Goal: Book appointment/travel/reservation

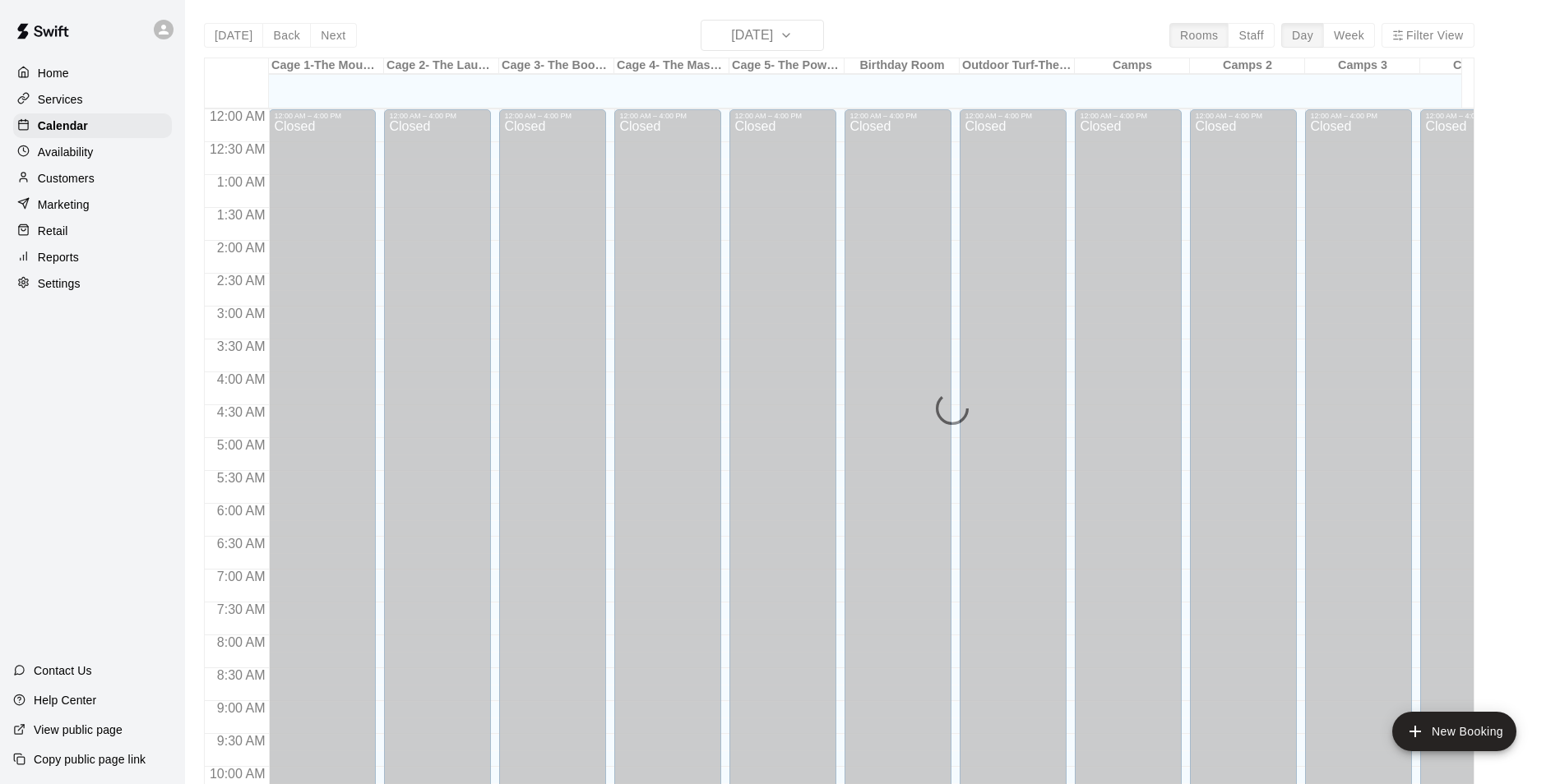
scroll to position [835, 0]
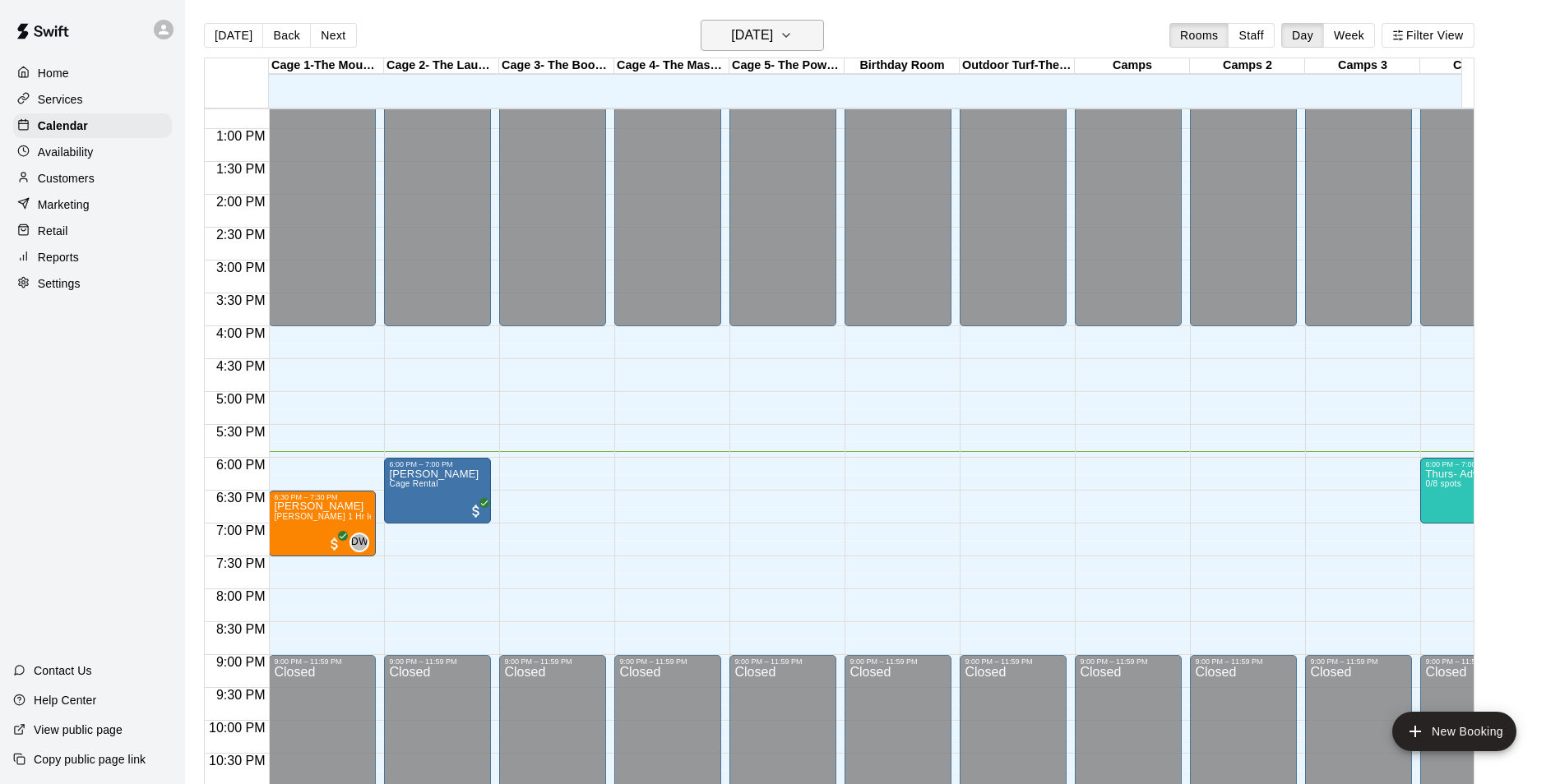
click at [820, 38] on button "[DATE]" at bounding box center [762, 35] width 123 height 31
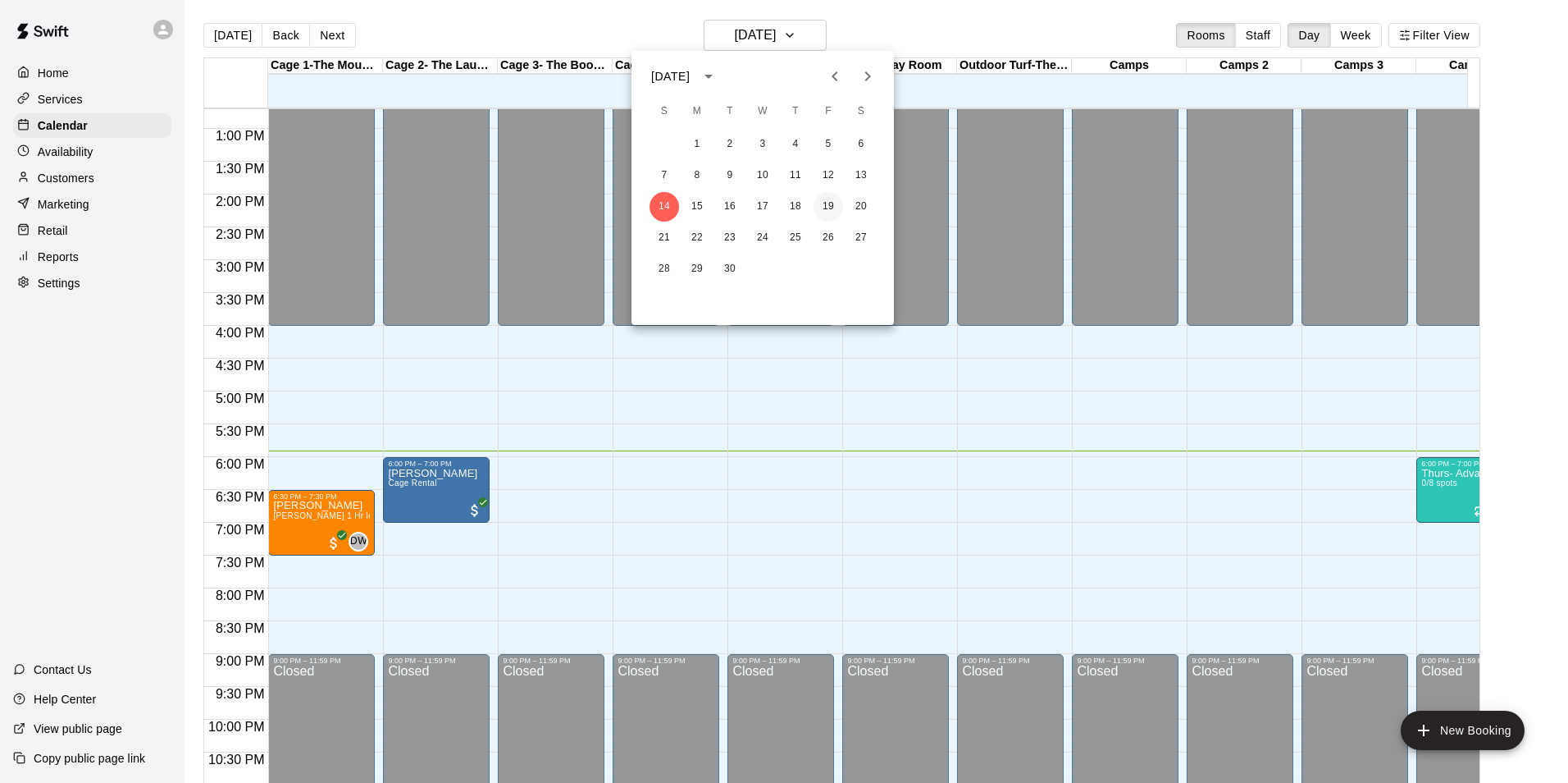
click at [829, 205] on button "19" at bounding box center [828, 207] width 30 height 30
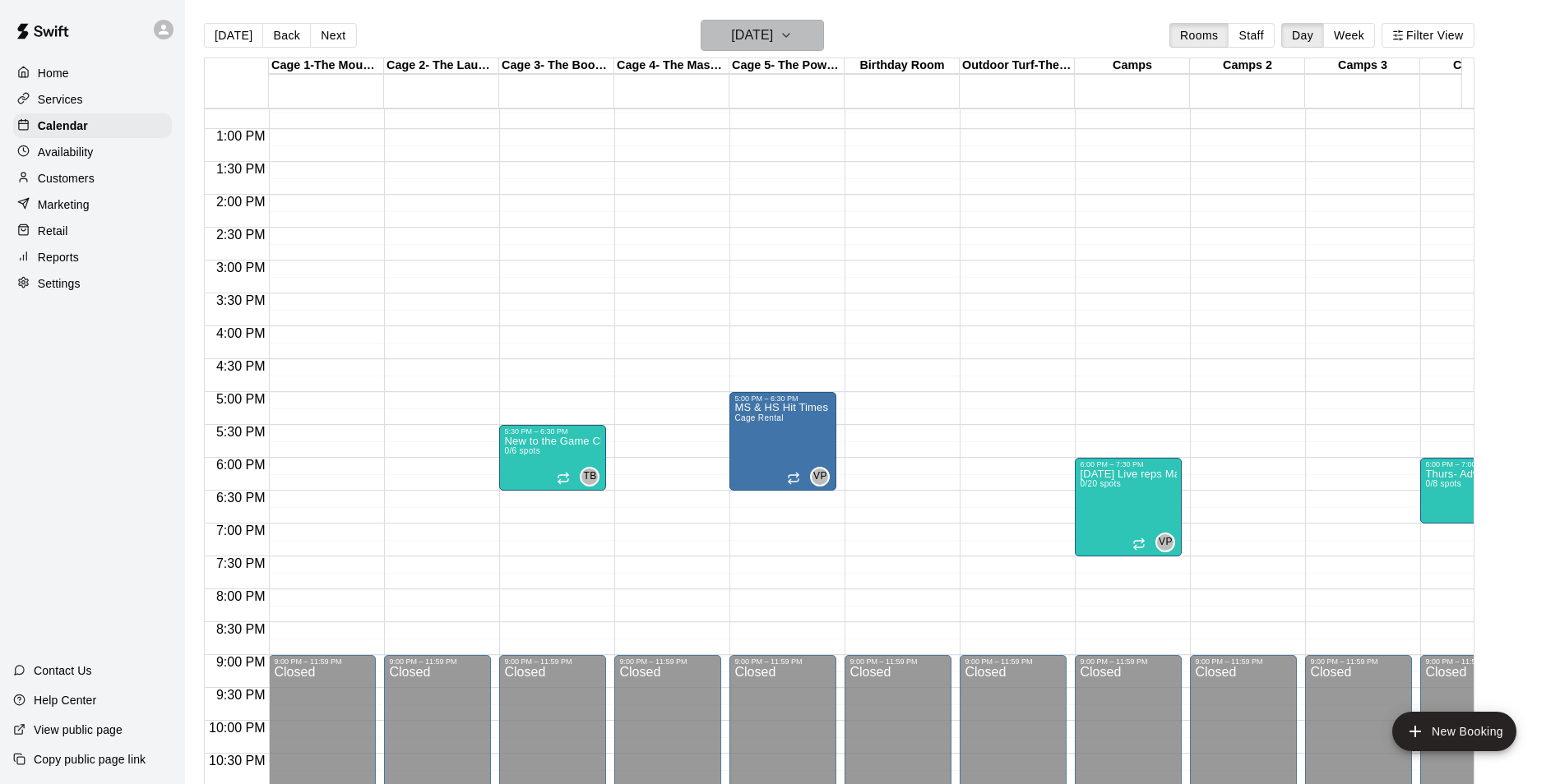
click at [793, 38] on icon "button" at bounding box center [785, 35] width 13 height 20
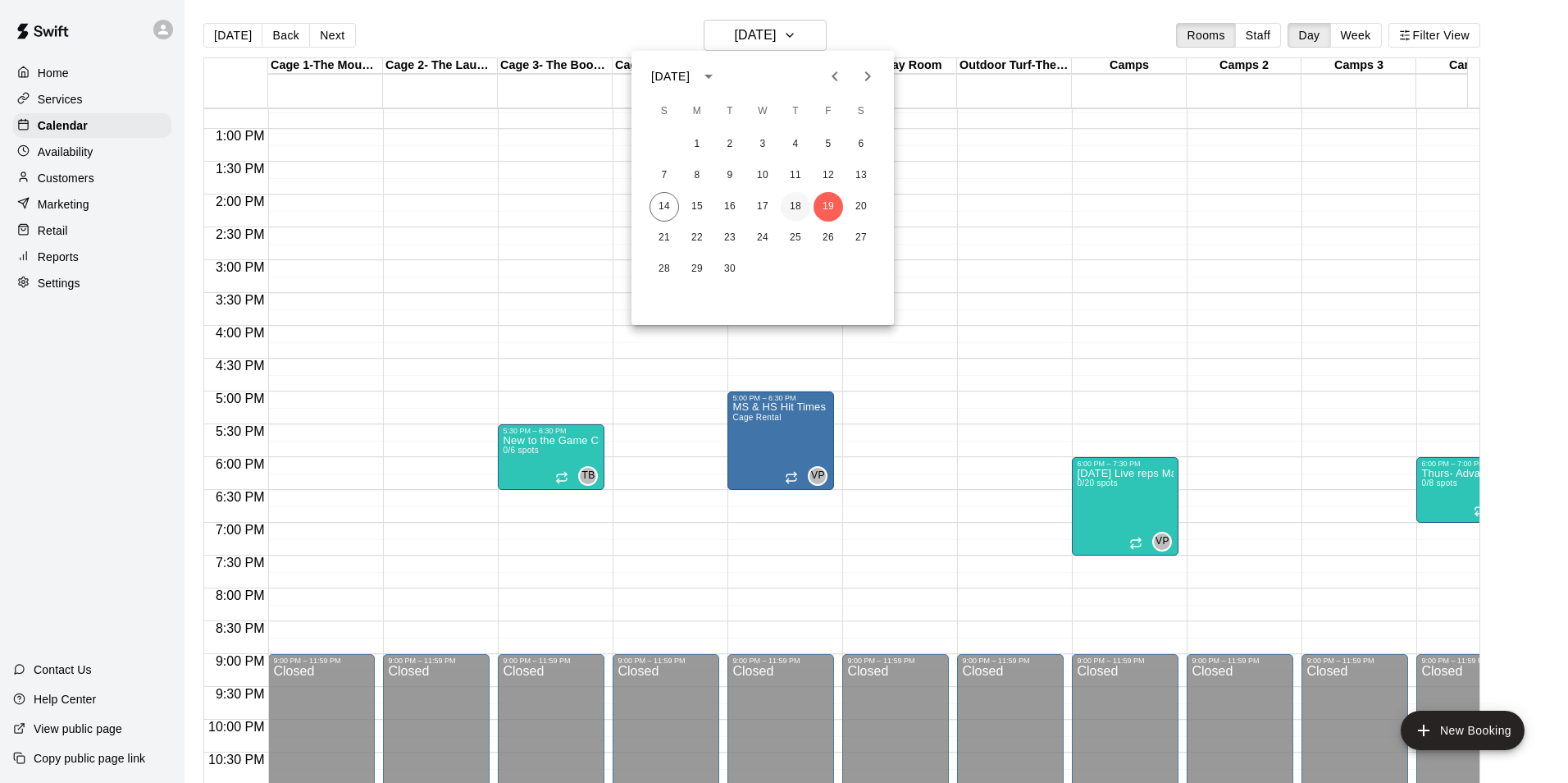
click at [796, 207] on button "18" at bounding box center [795, 207] width 30 height 30
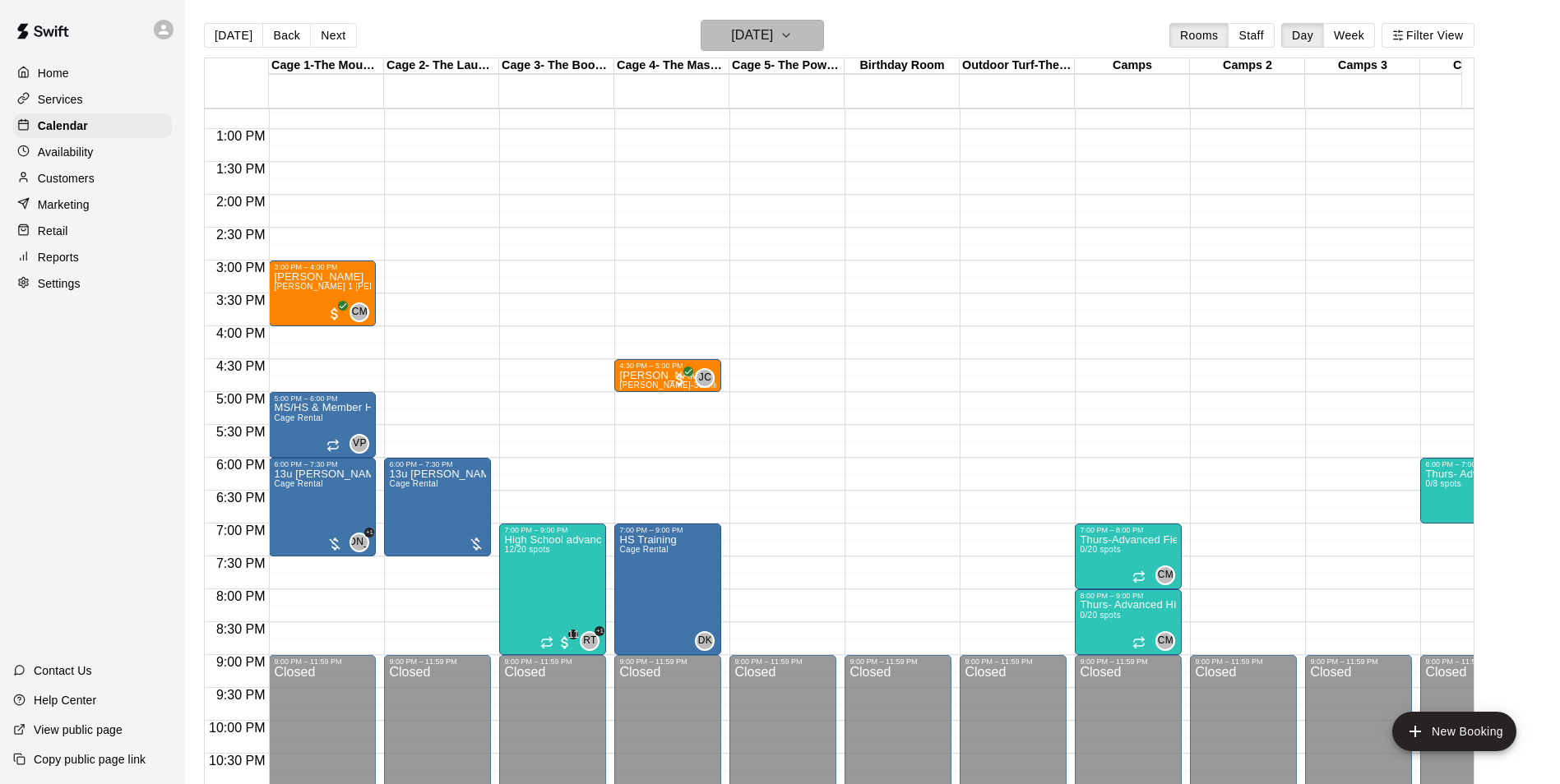
click at [824, 39] on button "[DATE]" at bounding box center [762, 35] width 123 height 31
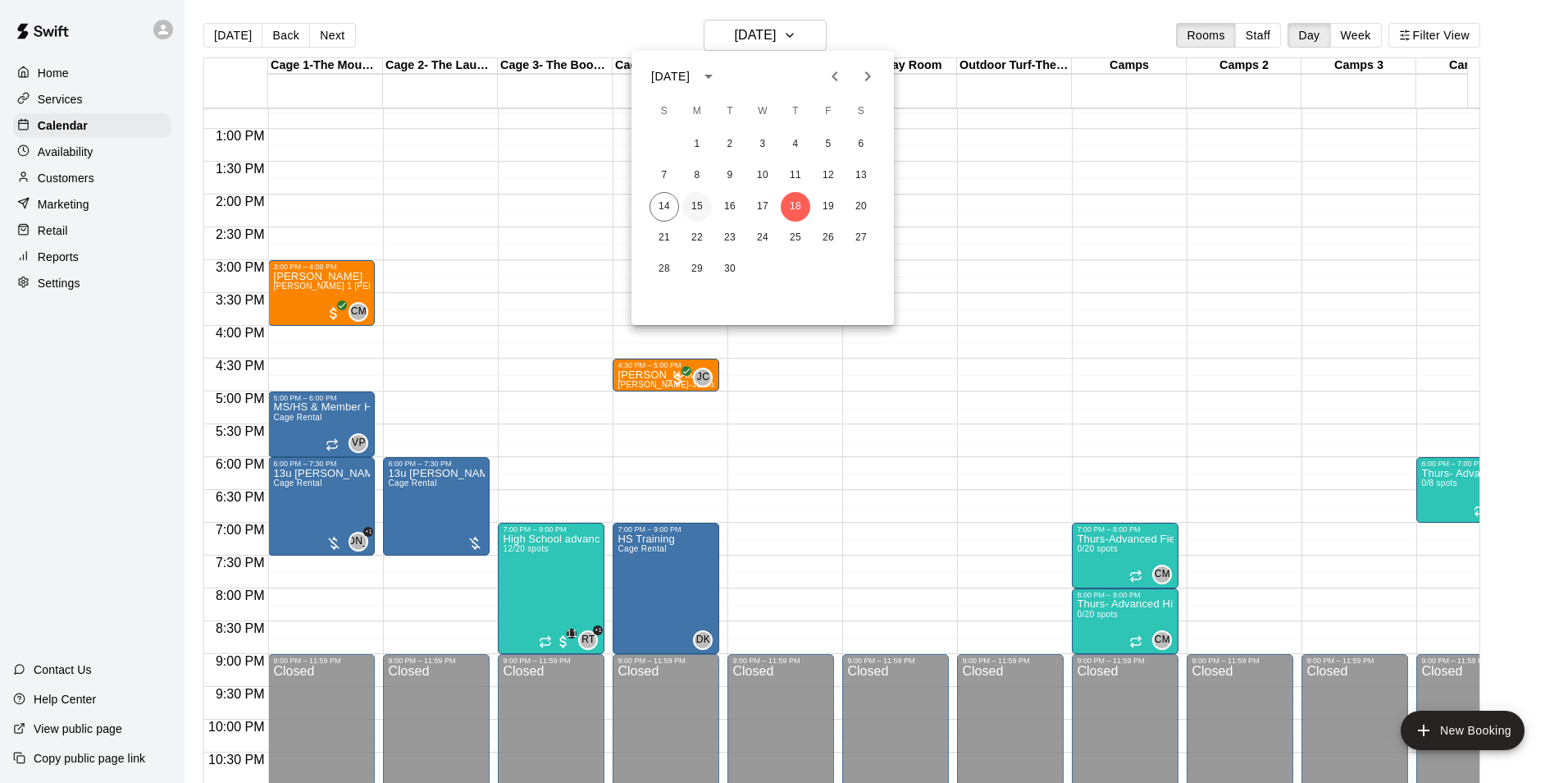
click at [697, 207] on button "15" at bounding box center [696, 207] width 30 height 30
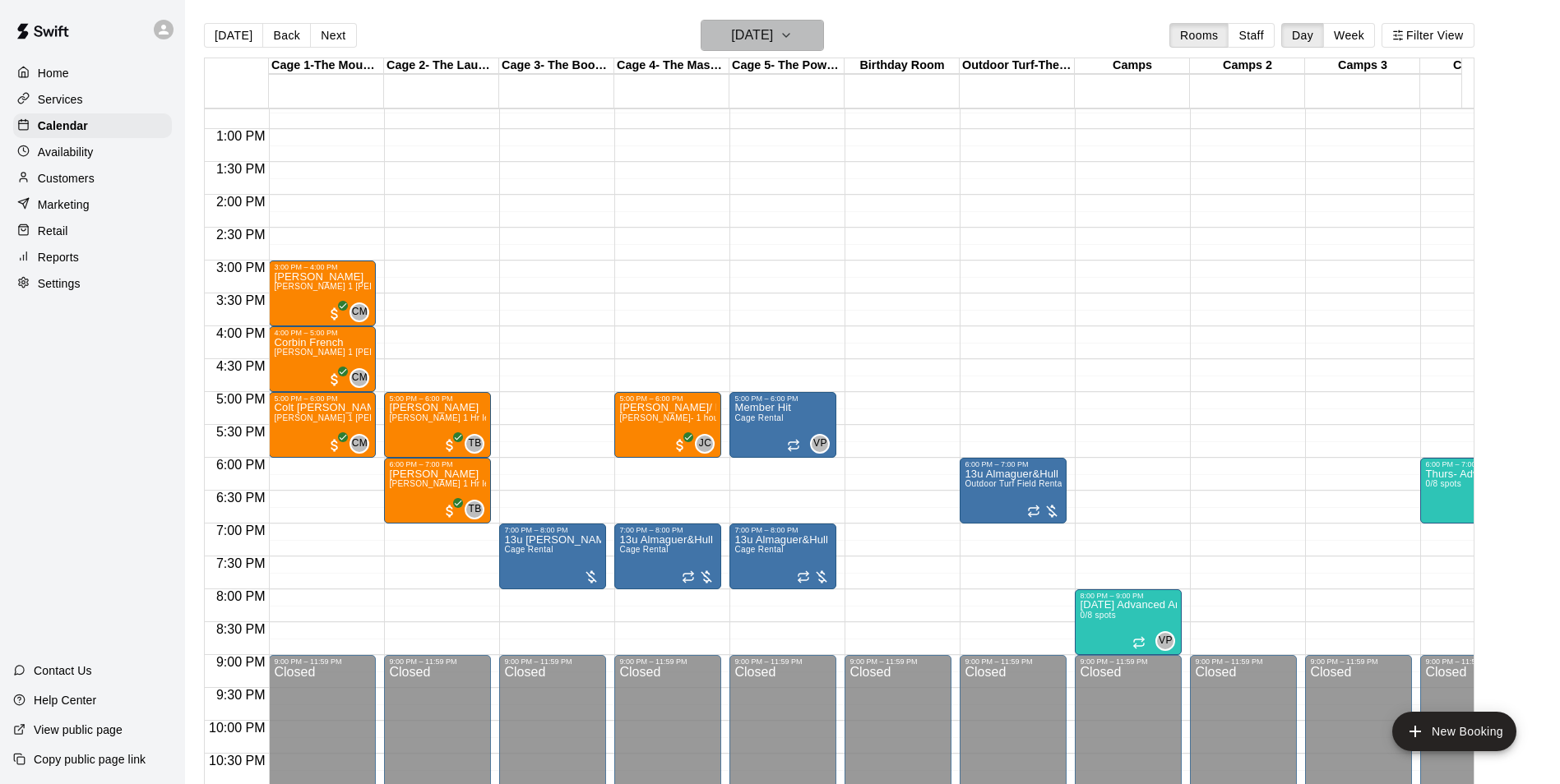
click at [793, 37] on icon "button" at bounding box center [785, 35] width 13 height 20
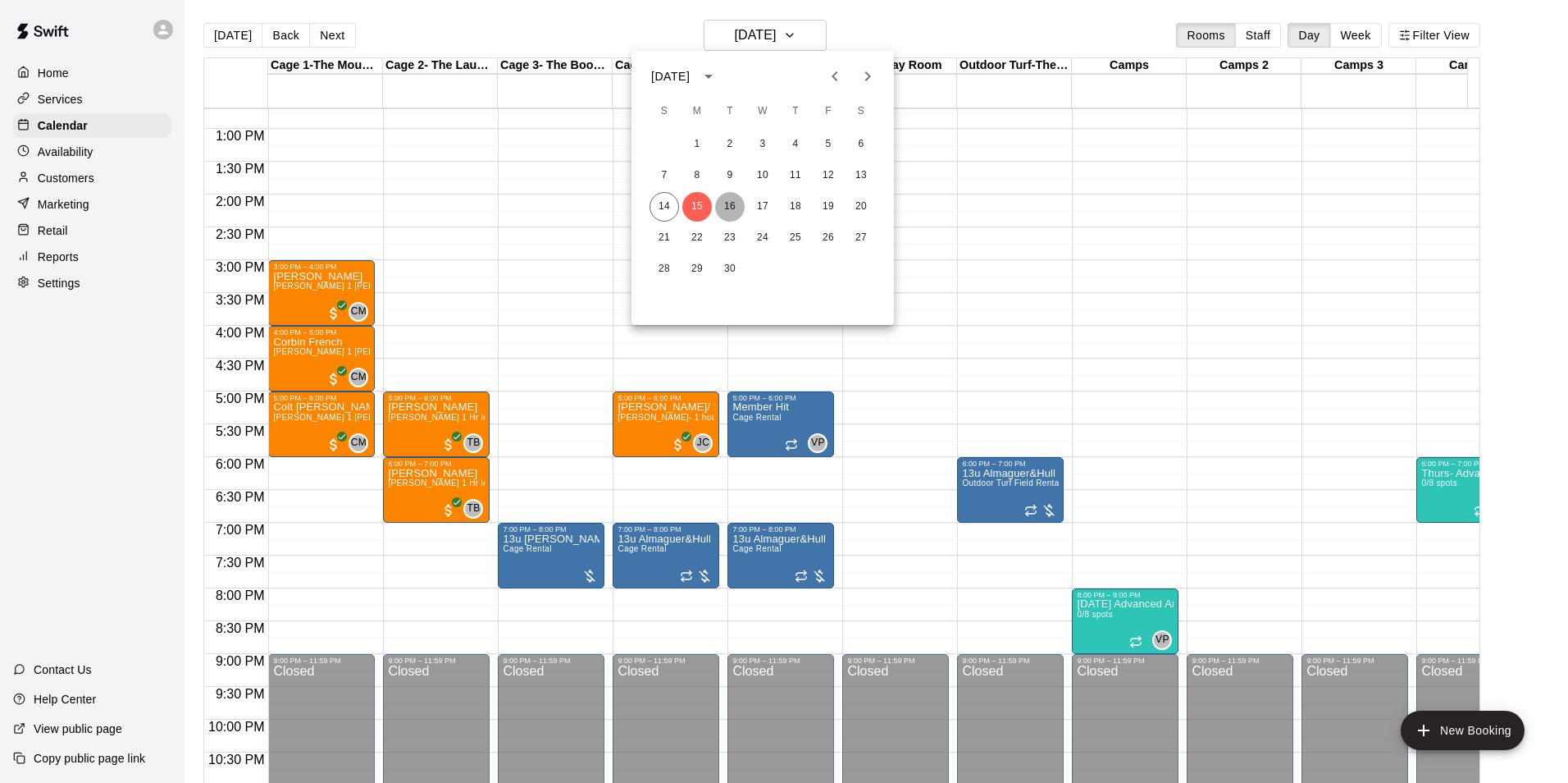
click at [728, 207] on button "16" at bounding box center [730, 207] width 30 height 30
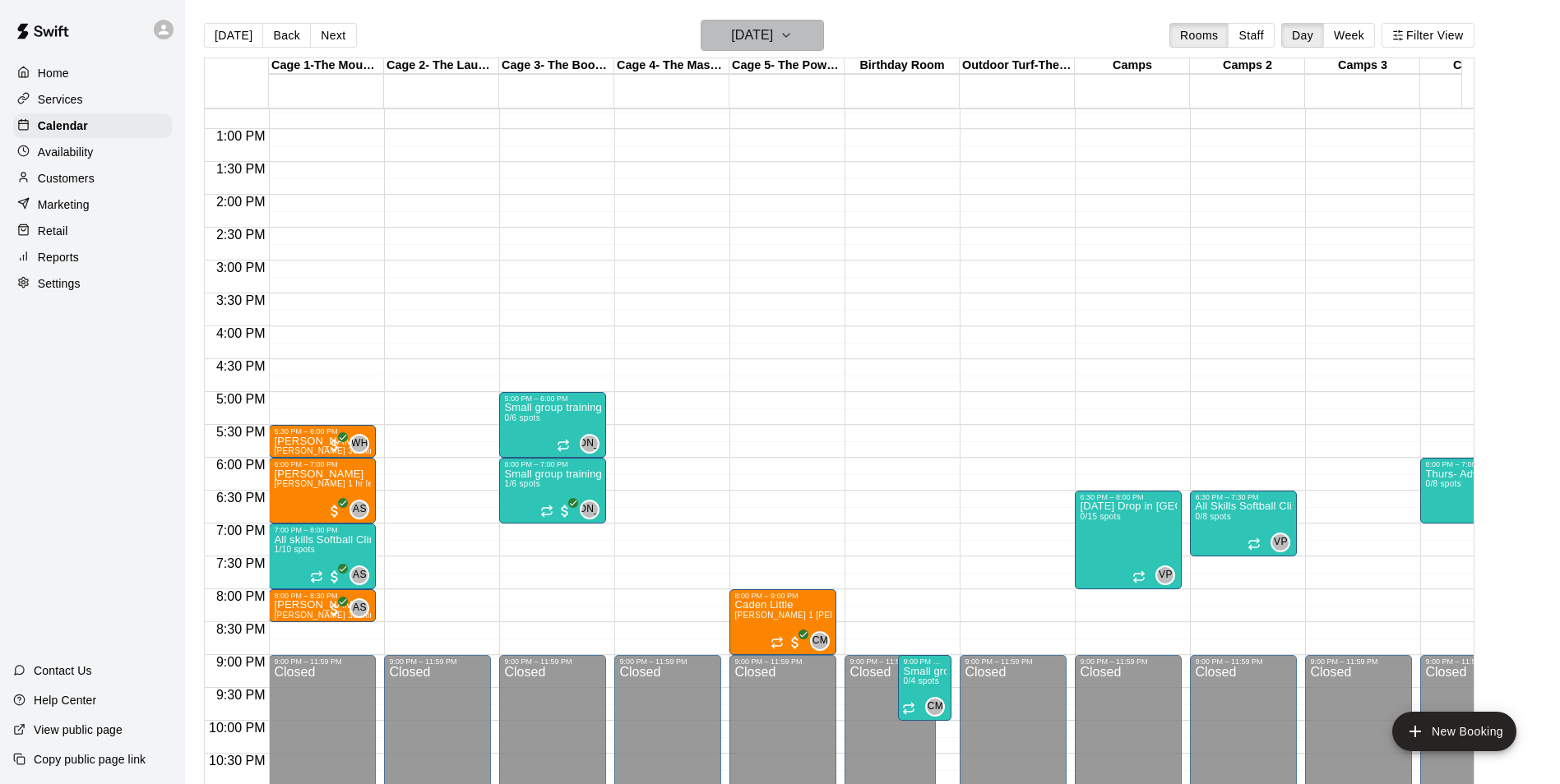
click at [804, 33] on button "[DATE]" at bounding box center [762, 35] width 123 height 31
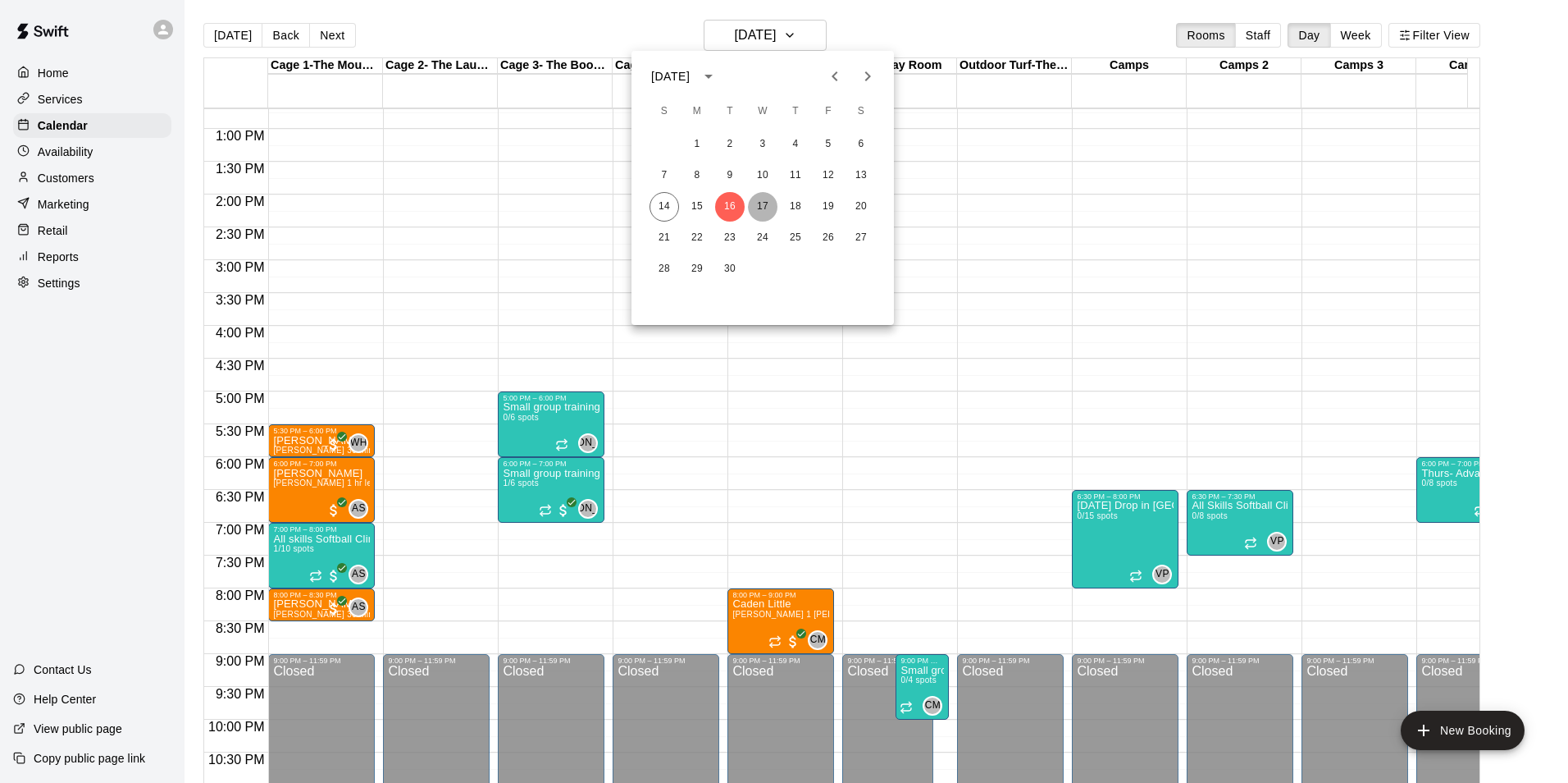
click at [767, 204] on button "17" at bounding box center [762, 207] width 30 height 30
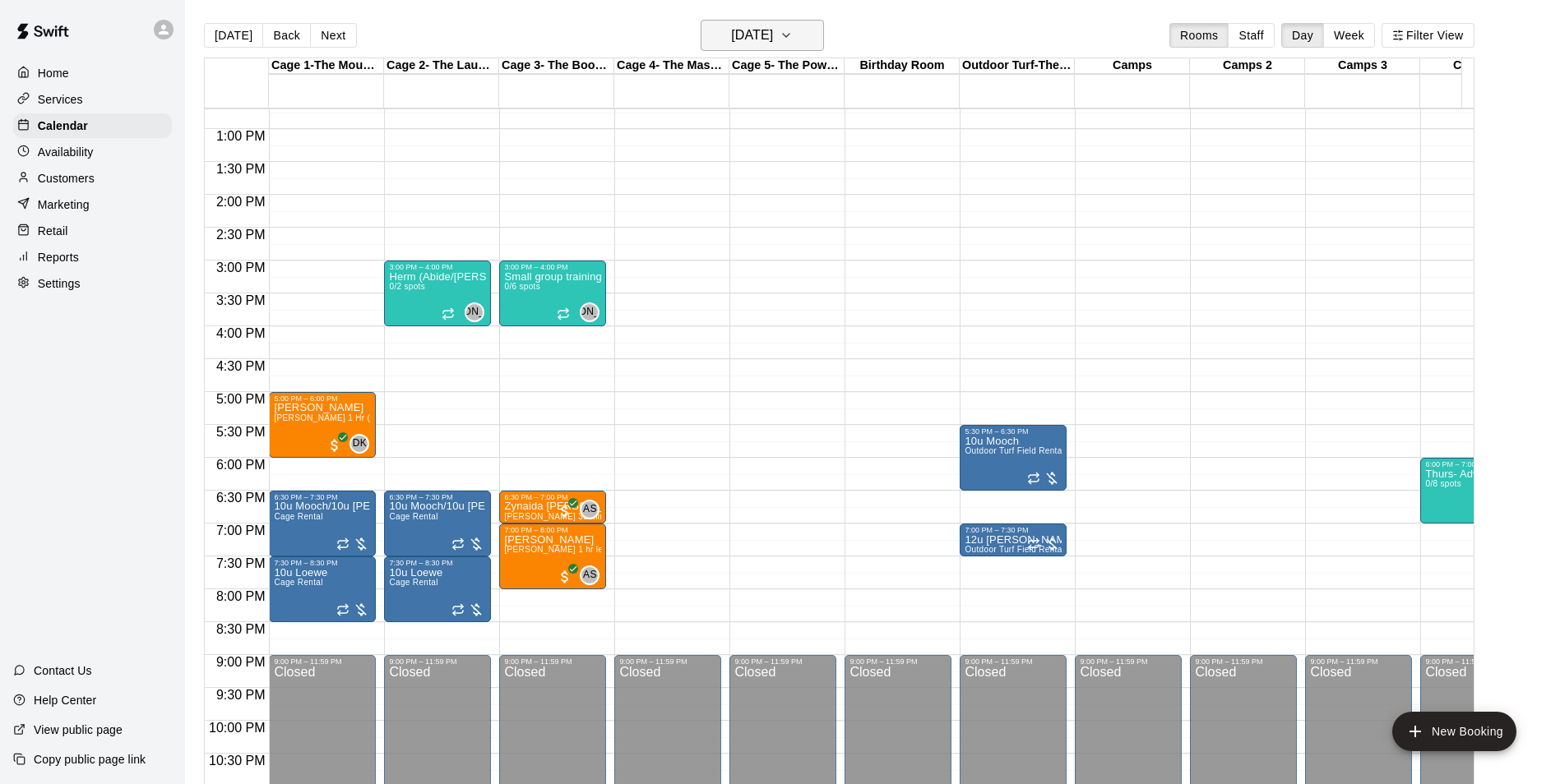
click at [773, 46] on h6 "[DATE]" at bounding box center [751, 36] width 42 height 23
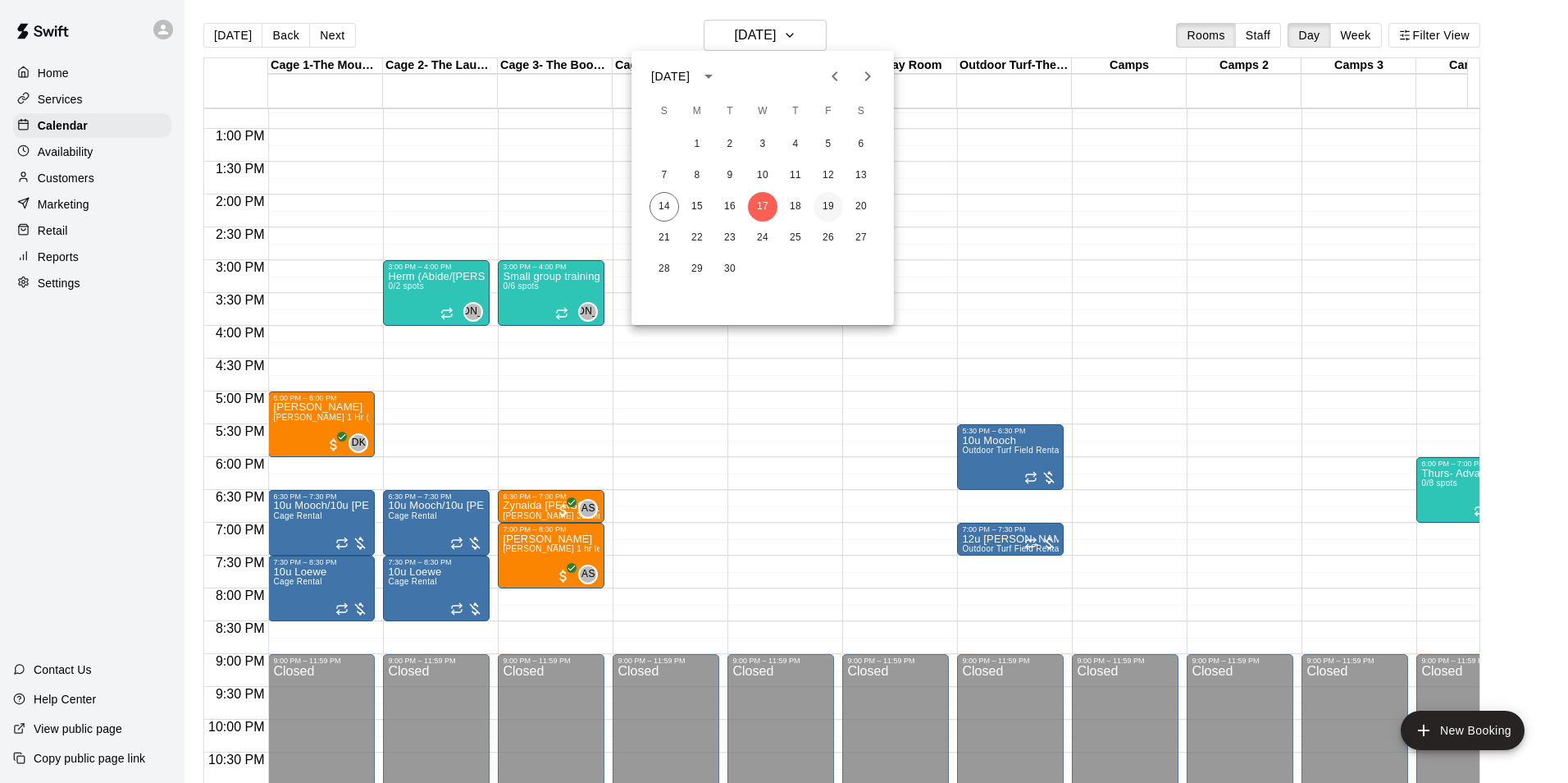
click at [827, 206] on button "19" at bounding box center [828, 207] width 30 height 30
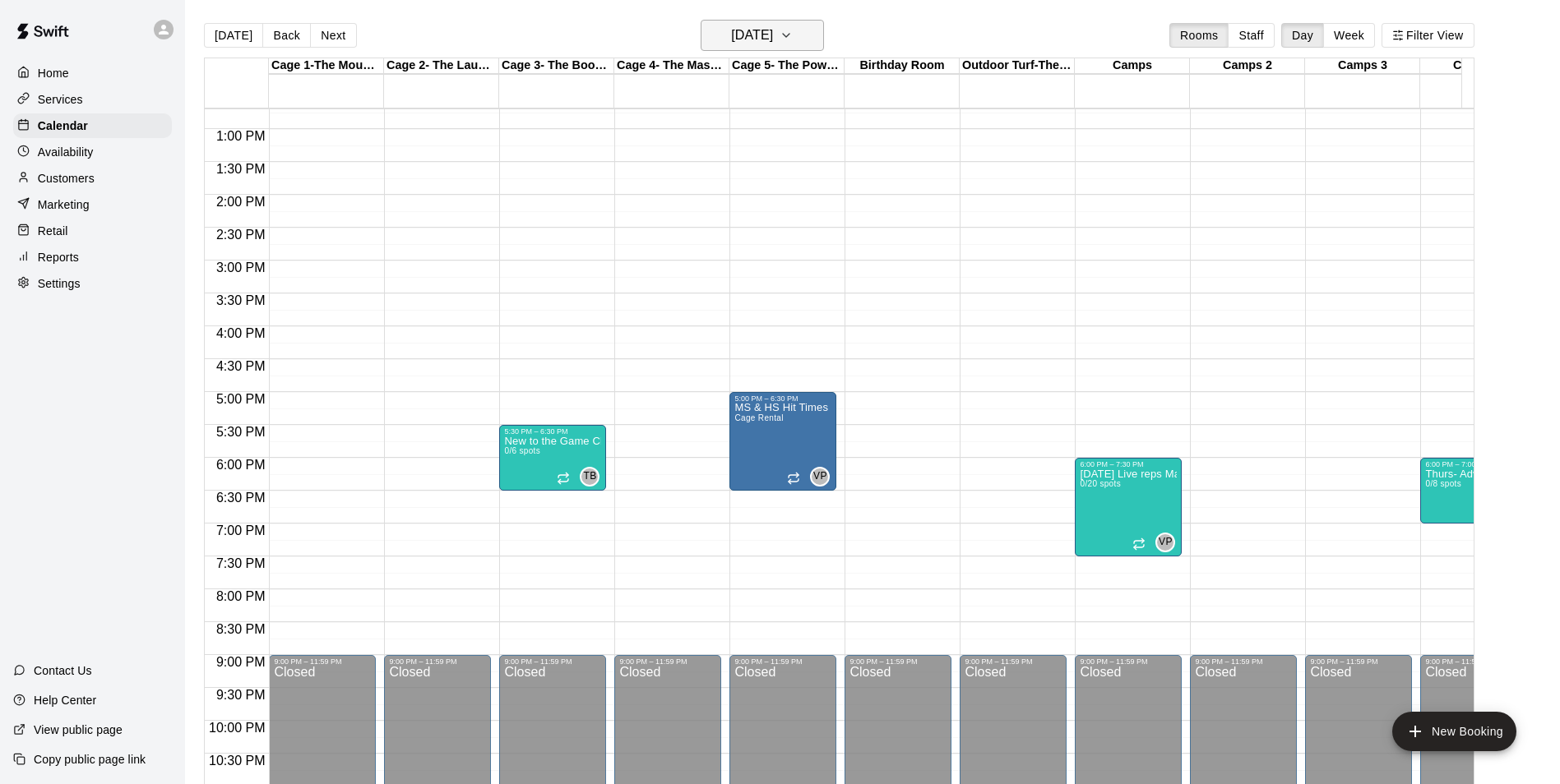
click at [773, 24] on h6 "[DATE]" at bounding box center [751, 36] width 42 height 23
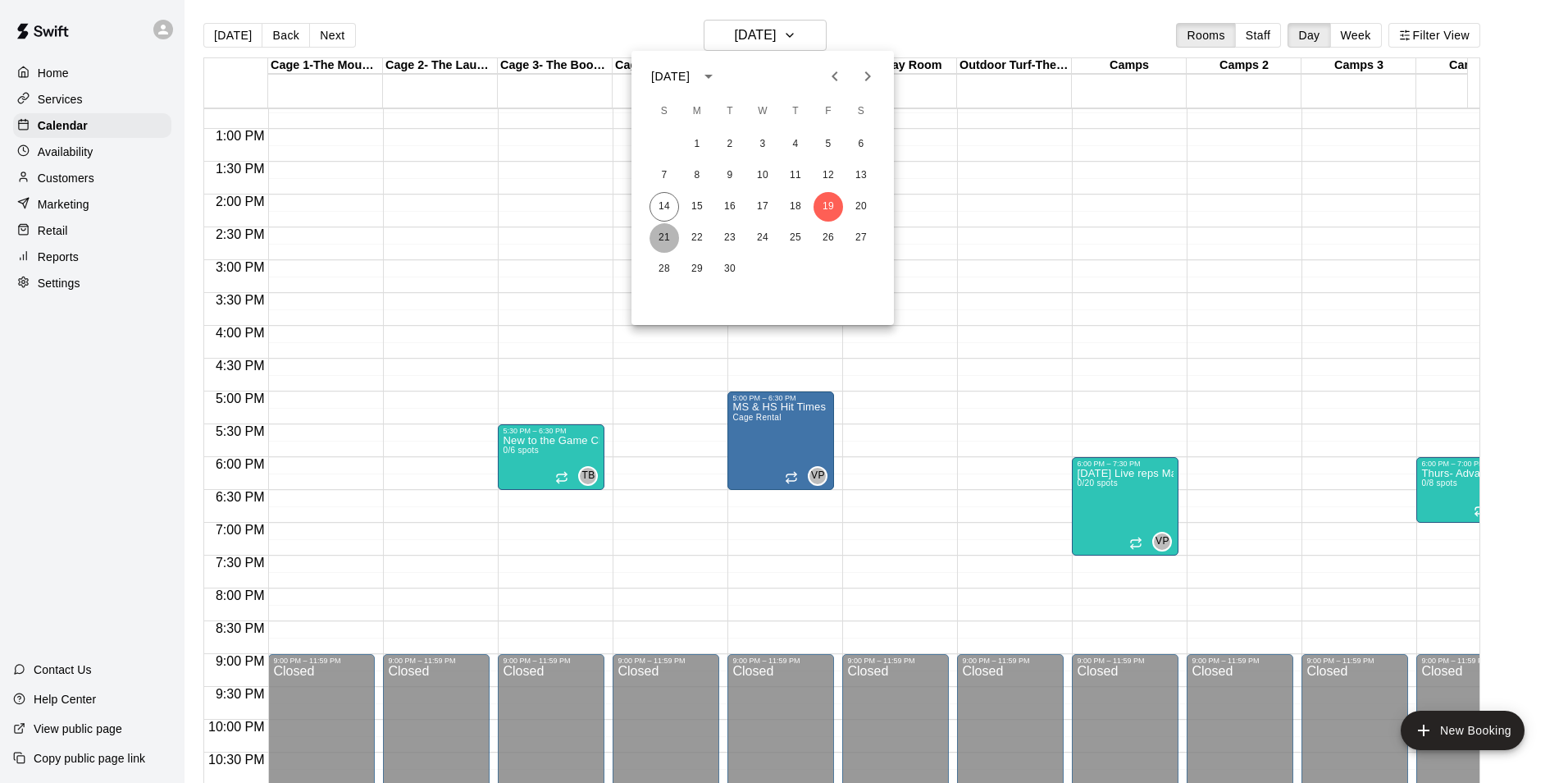
click at [664, 233] on button "21" at bounding box center [664, 238] width 30 height 30
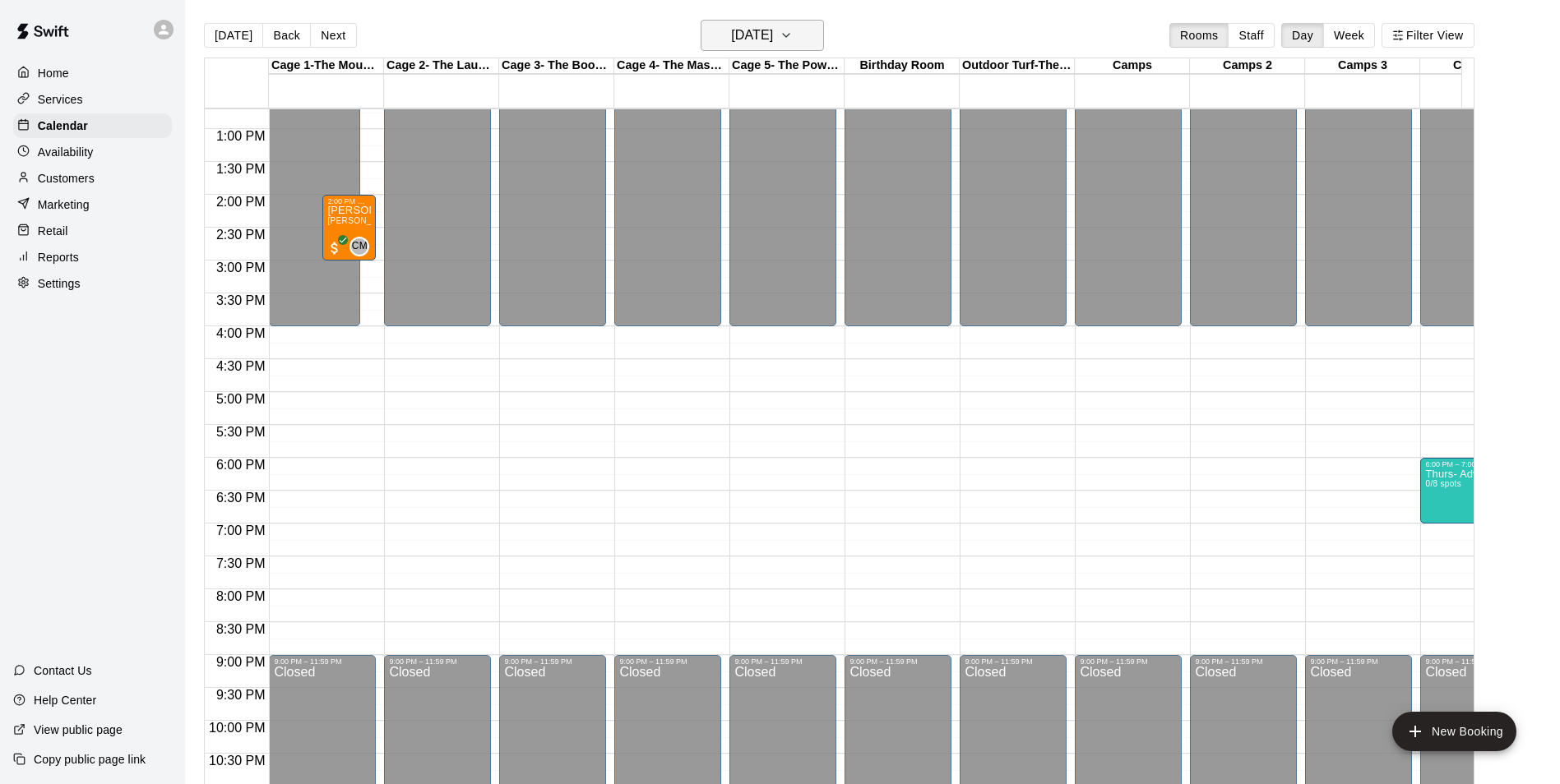
click at [793, 36] on icon "button" at bounding box center [785, 35] width 13 height 20
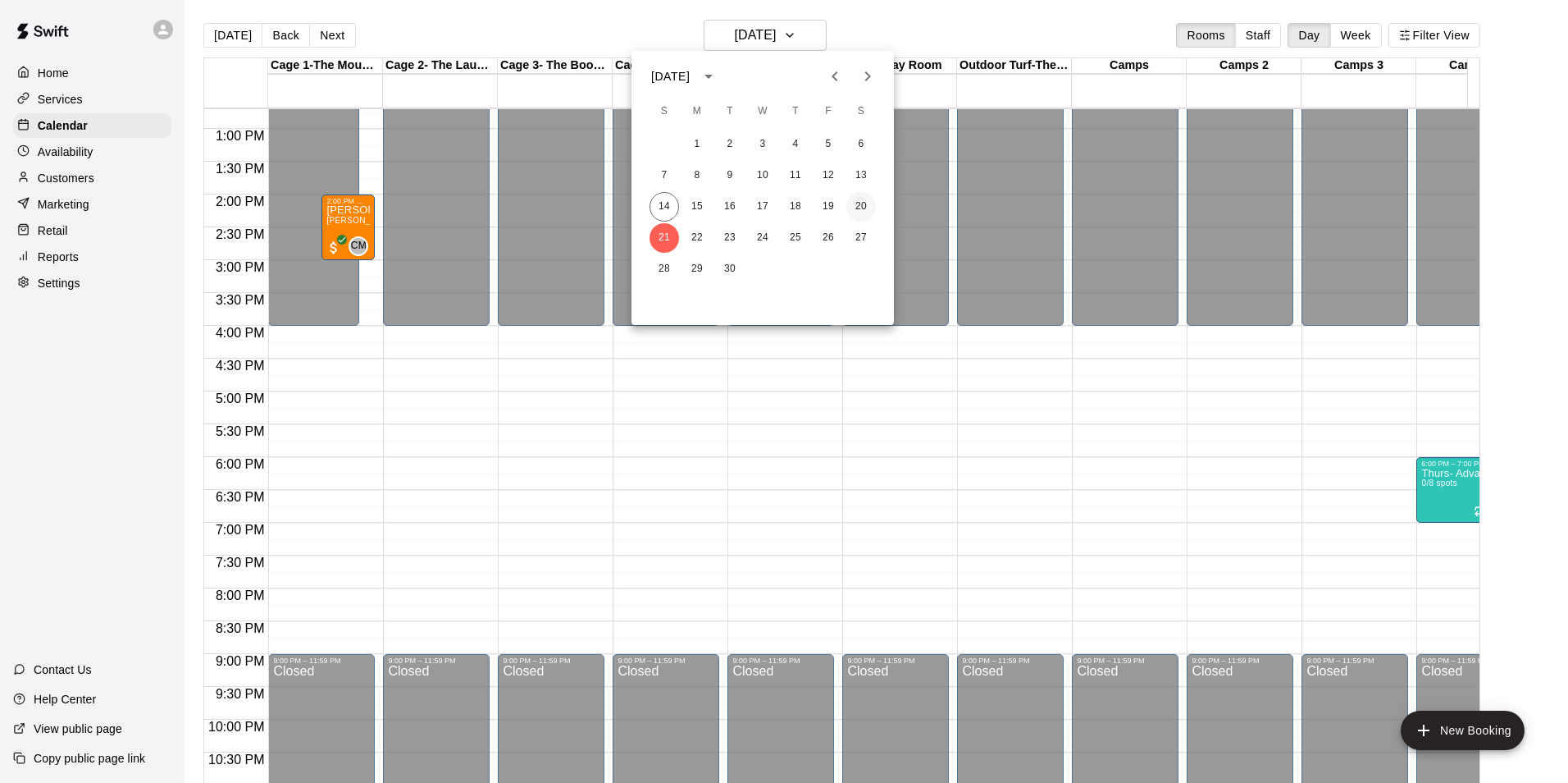
click at [862, 205] on button "20" at bounding box center [861, 207] width 30 height 30
